Goal: Information Seeking & Learning: Learn about a topic

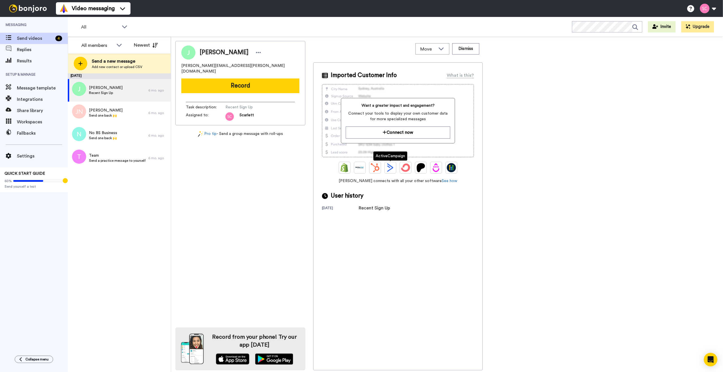
click at [393, 170] on img at bounding box center [390, 167] width 9 height 9
click at [389, 169] on img at bounding box center [390, 167] width 9 height 9
click at [442, 181] on link "See how" at bounding box center [450, 181] width 16 height 4
click at [27, 36] on span "Send videos" at bounding box center [35, 38] width 36 height 7
